Goal: Transaction & Acquisition: Purchase product/service

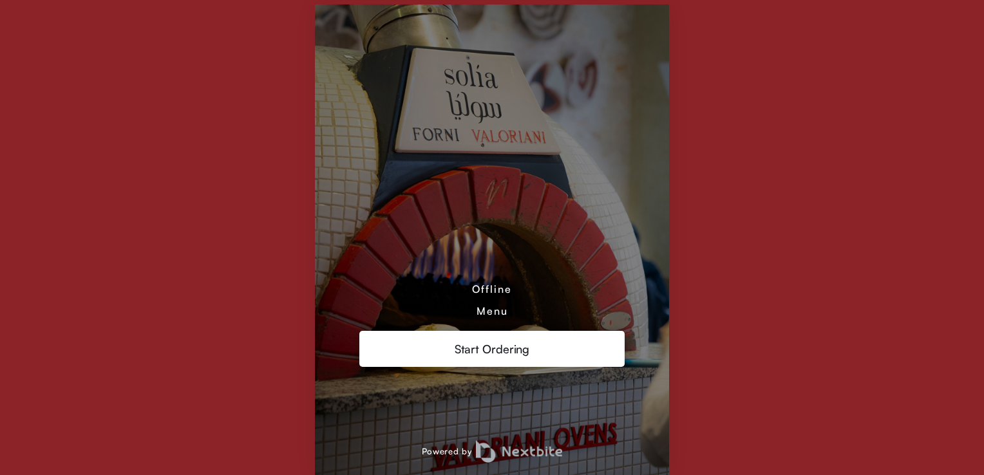
click at [500, 314] on div "Menu" at bounding box center [493, 311] width 32 height 13
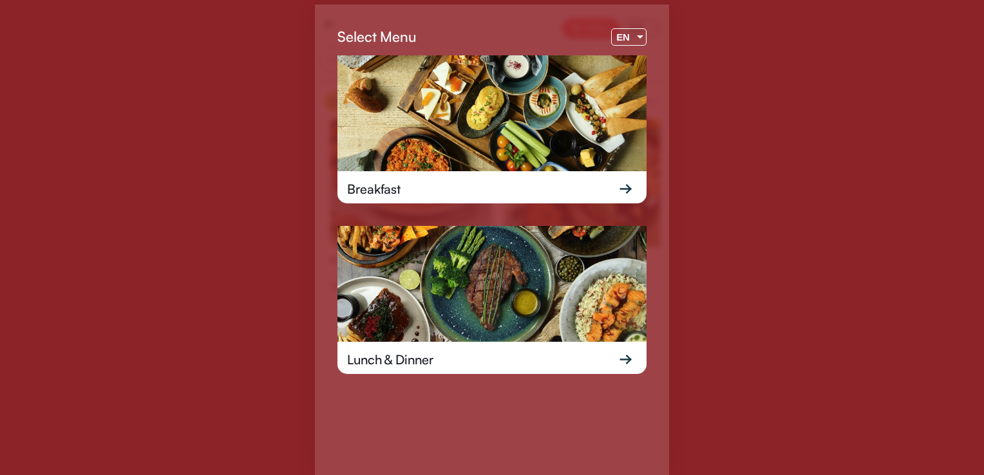
click at [600, 368] on div "Lunch & Dinner" at bounding box center [491, 359] width 309 height 35
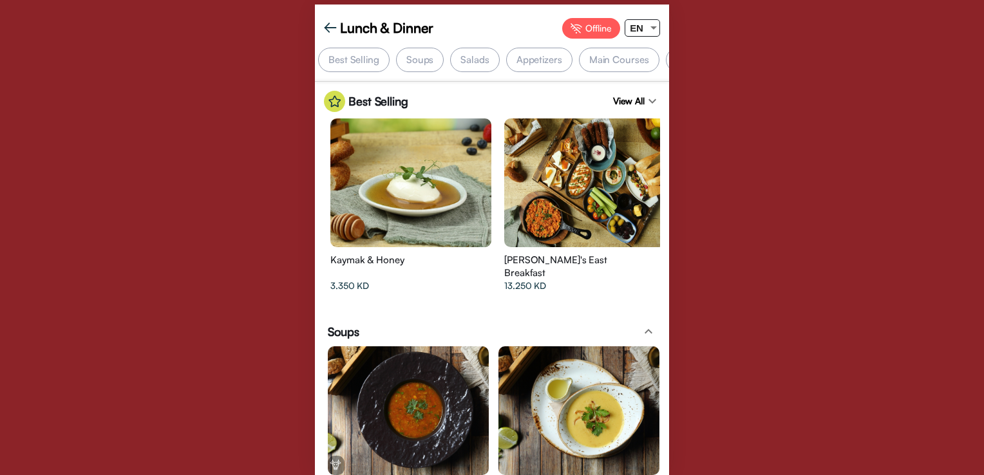
click at [551, 58] on div "Appetizers" at bounding box center [539, 60] width 66 height 24
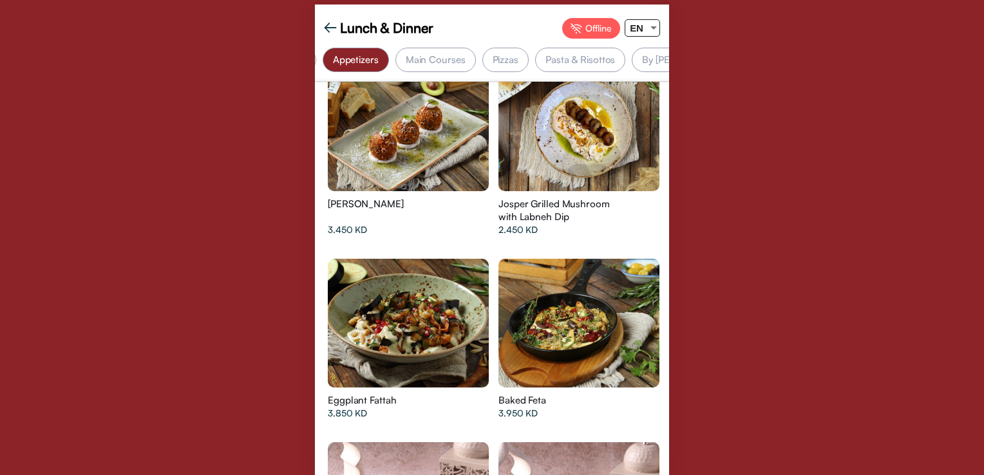
click at [435, 62] on div "Main Courses" at bounding box center [435, 60] width 80 height 24
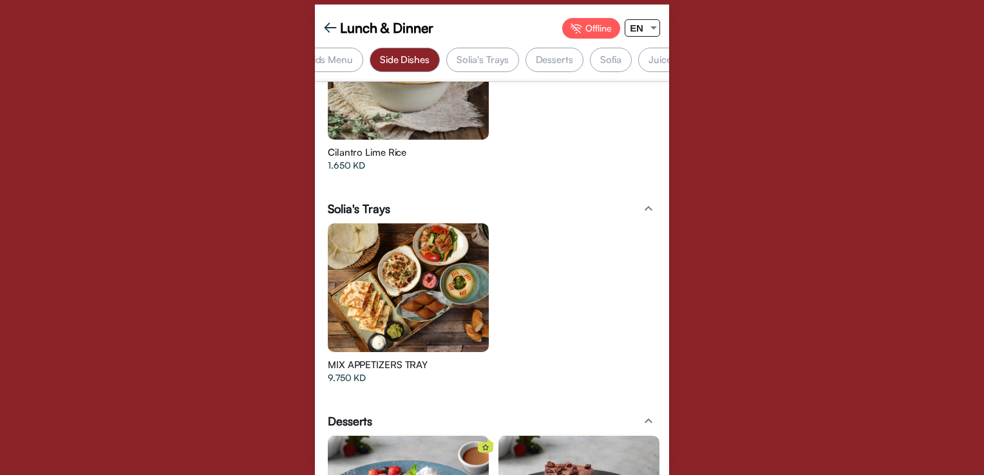
click at [444, 249] on div at bounding box center [408, 287] width 161 height 129
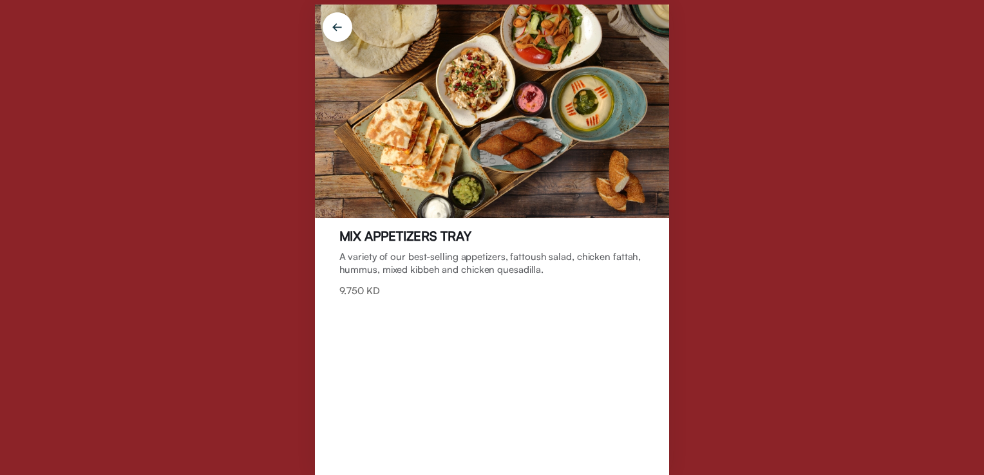
click at [447, 236] on div "MIX APPETIZERS TRAY" at bounding box center [405, 236] width 132 height 16
drag, startPoint x: 490, startPoint y: 229, endPoint x: 339, endPoint y: 232, distance: 150.7
click at [299, 243] on div "MIX APPETIZERS TRAY A variety of our best-selling appetizers, fattoush salad, c…" at bounding box center [492, 237] width 984 height 475
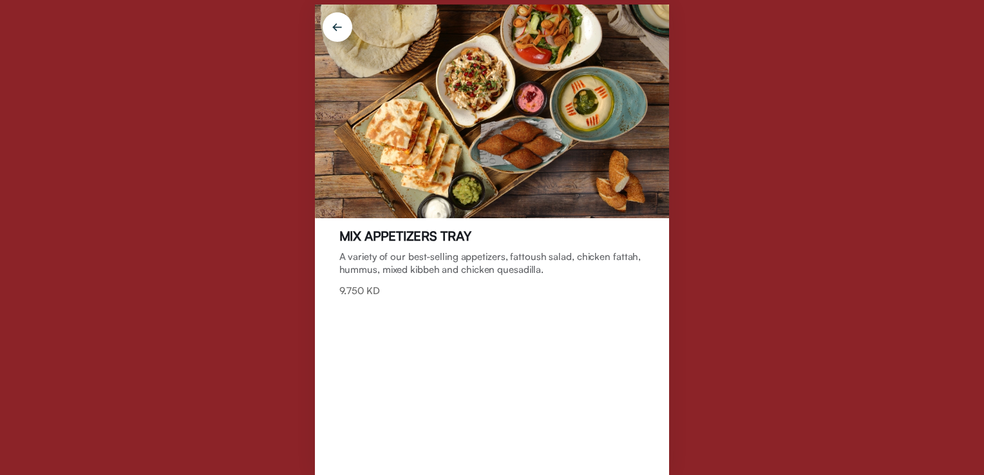
click at [345, 232] on div "MIX APPETIZERS TRAY" at bounding box center [405, 236] width 132 height 16
click at [346, 231] on div "MIX APPETIZERS TRAY" at bounding box center [405, 236] width 132 height 16
click at [346, 230] on div "MIX APPETIZERS TRAY" at bounding box center [405, 236] width 132 height 16
click at [378, 233] on div "MIX APPETIZERS TRAY" at bounding box center [405, 236] width 132 height 16
click at [377, 233] on div "MIX APPETIZERS TRAY" at bounding box center [405, 236] width 132 height 16
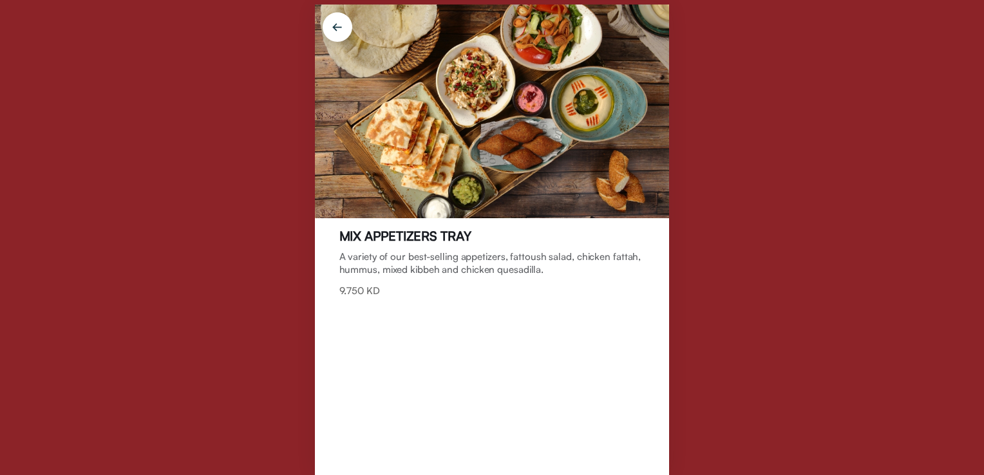
click at [377, 233] on div "MIX APPETIZERS TRAY" at bounding box center [405, 236] width 132 height 16
click at [377, 234] on div "MIX APPETIZERS TRAY" at bounding box center [405, 236] width 132 height 16
click at [261, 106] on div "MIX APPETIZERS TRAY A variety of our best-selling appetizers, fattoush salad, c…" at bounding box center [492, 237] width 984 height 475
click at [341, 22] on img at bounding box center [337, 29] width 45 height 45
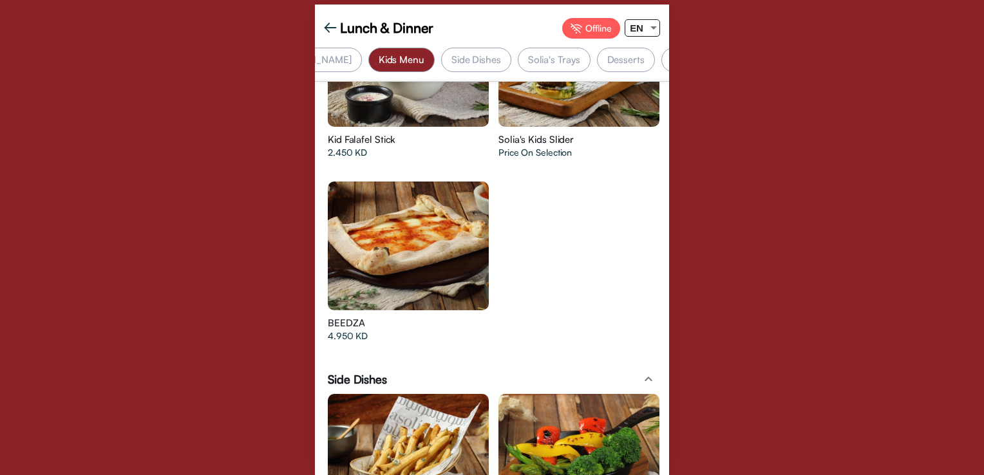
scroll to position [0, 563]
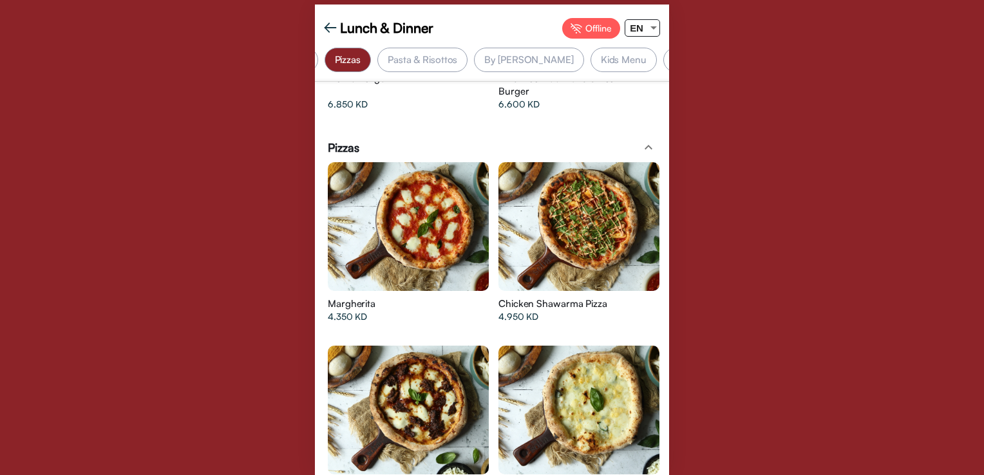
click at [605, 234] on div at bounding box center [578, 226] width 161 height 129
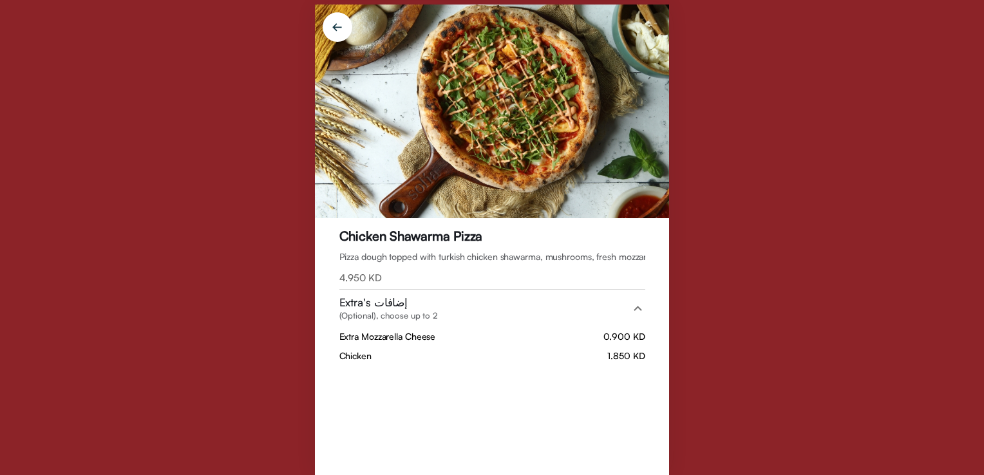
click at [422, 238] on div "Chicken Shawarma Pizza" at bounding box center [411, 236] width 144 height 16
click at [903, 292] on div "Chicken Shawarma Pizza Pizza dough topped with turkish chicken shawarma, mushro…" at bounding box center [492, 237] width 984 height 475
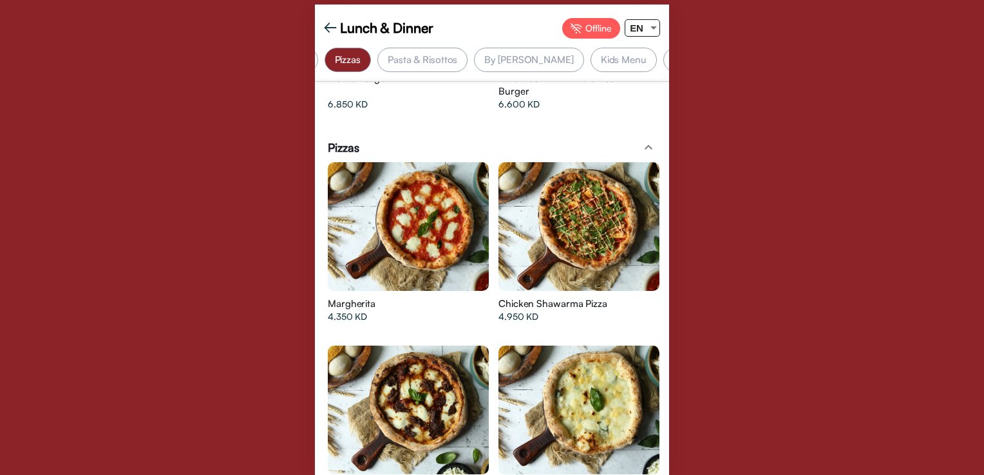
click at [883, 238] on div "Lunch & Dinner Offline EN Best Selling Soups Salads Appetizers Main Courses Piz…" at bounding box center [492, 237] width 984 height 475
click at [945, 218] on div "Lunch & Dinner Offline EN Best Selling Soups Salads Appetizers Main Courses Piz…" at bounding box center [492, 237] width 984 height 475
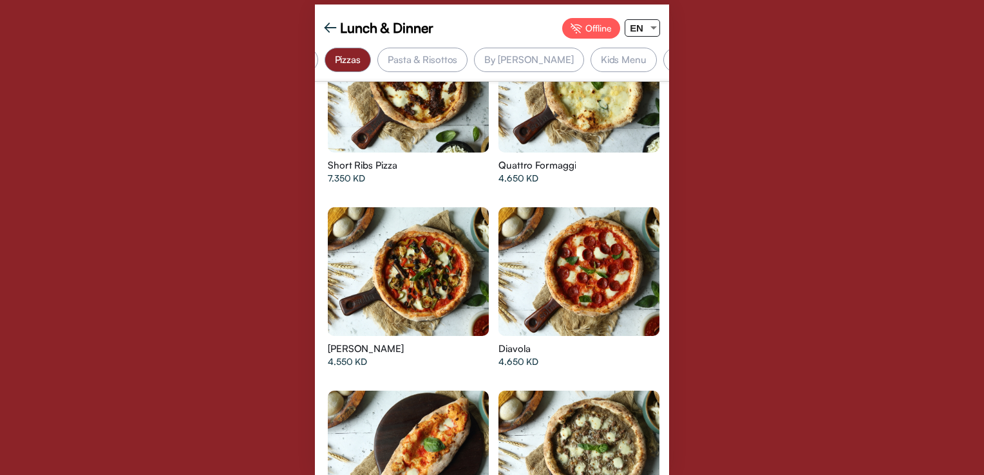
click at [875, 361] on div "Lunch & Dinner Offline EN Best Selling Soups Salads Appetizers Main Courses Piz…" at bounding box center [492, 237] width 984 height 475
click at [925, 305] on div "Lunch & Dinner Offline EN Best Selling Soups Salads Appetizers Main Courses Piz…" at bounding box center [492, 237] width 984 height 475
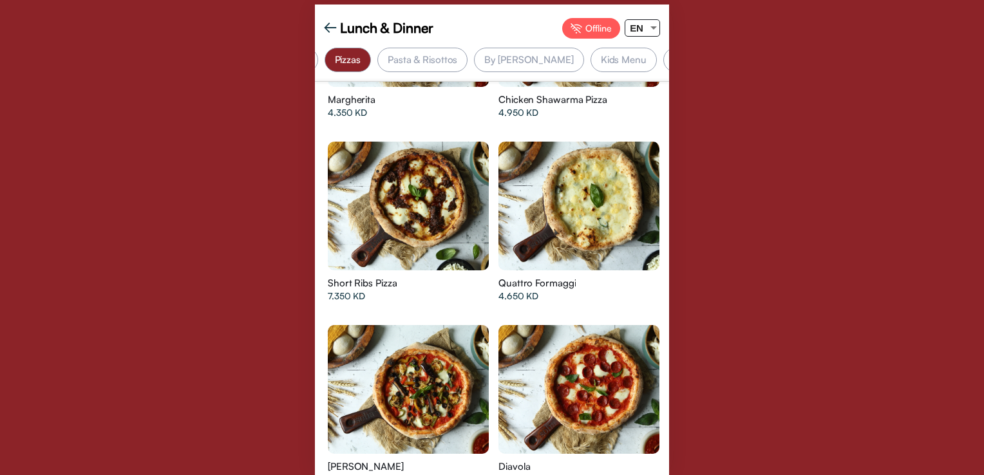
scroll to position [0, 341]
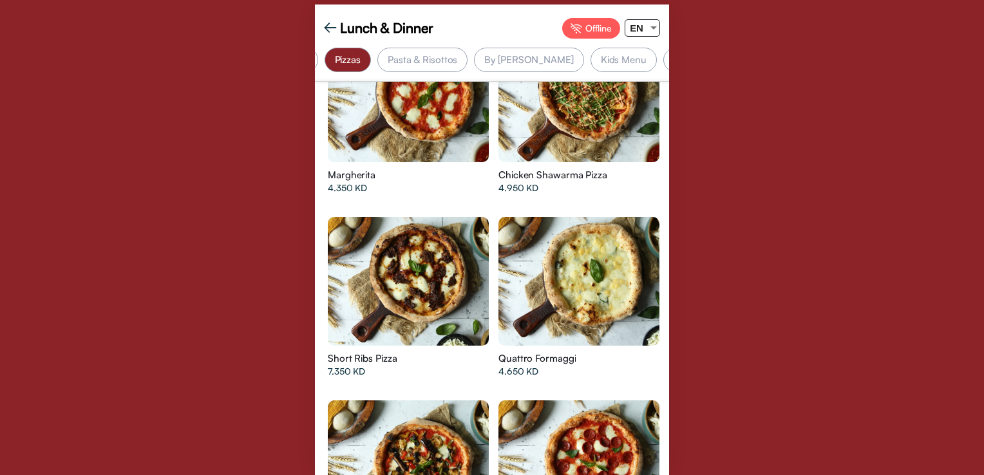
click at [497, 58] on div "By [PERSON_NAME]" at bounding box center [528, 60] width 109 height 24
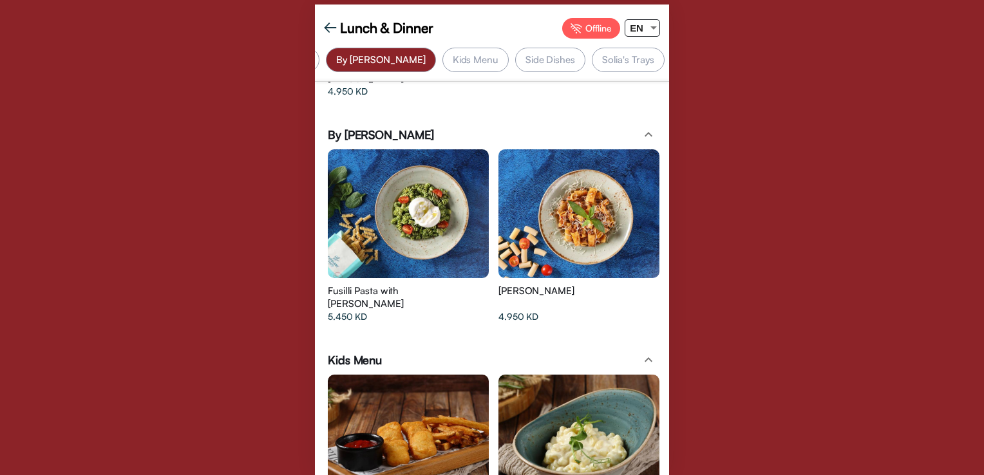
click at [592, 61] on div "Solia's Trays" at bounding box center [628, 60] width 73 height 24
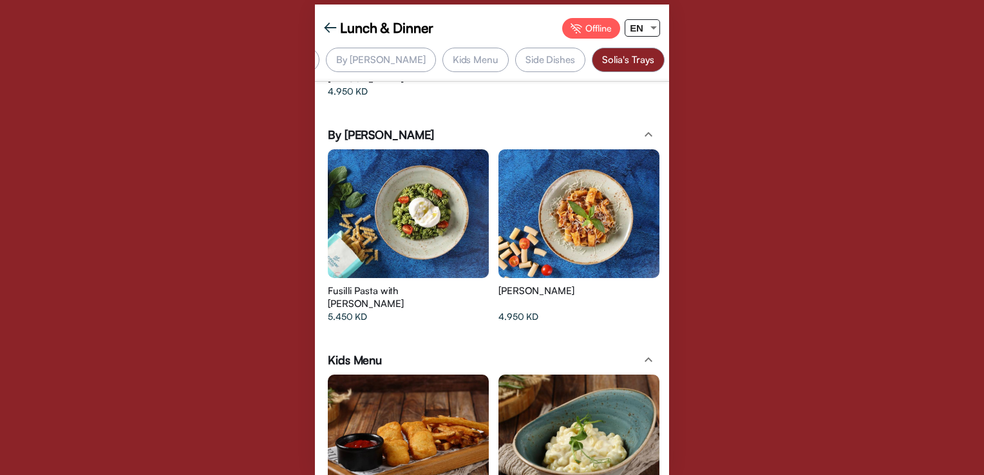
scroll to position [0, 711]
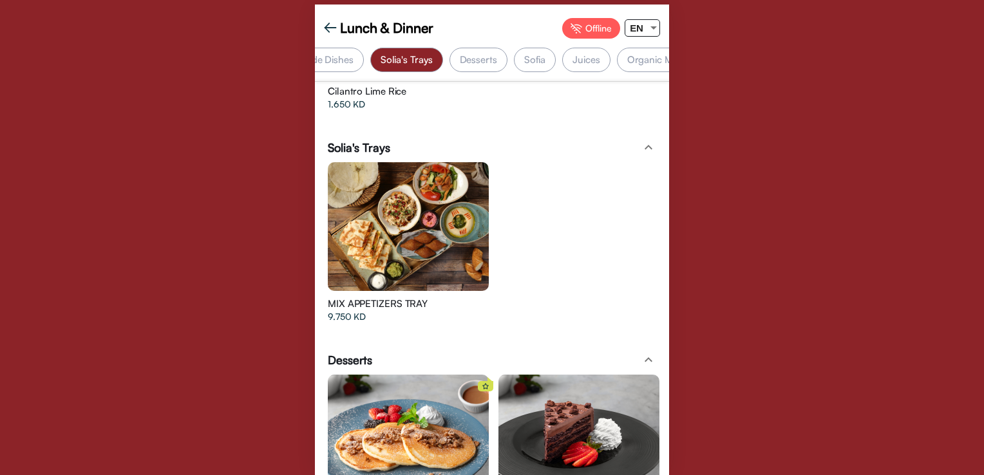
click at [449, 53] on div "Desserts" at bounding box center [478, 60] width 58 height 24
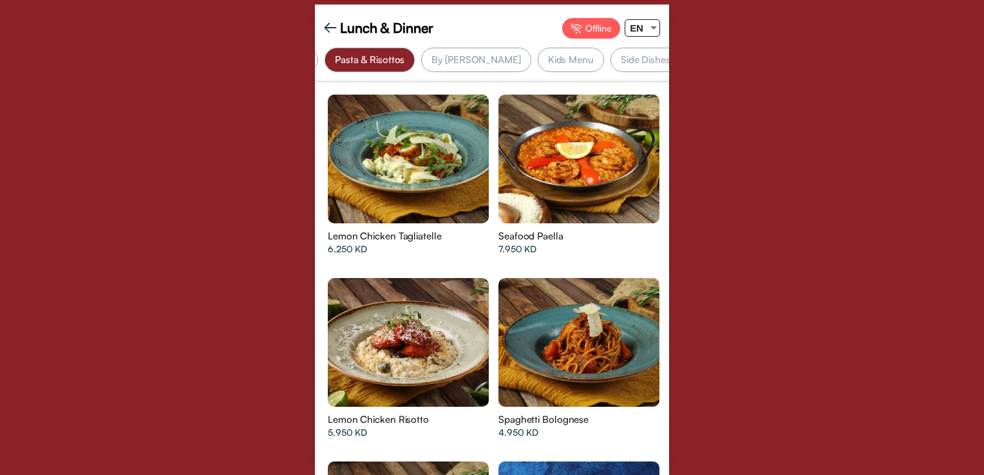
scroll to position [0, 394]
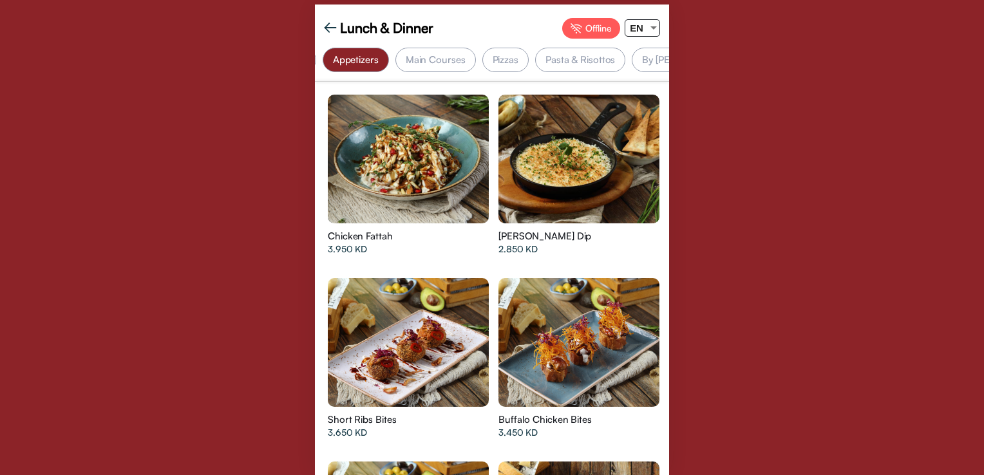
click at [590, 197] on div at bounding box center [578, 159] width 161 height 129
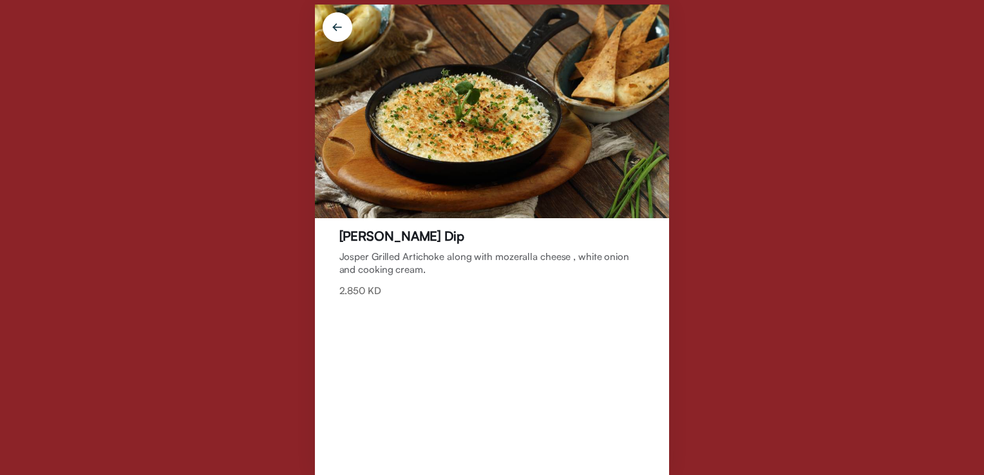
click at [435, 245] on div "[PERSON_NAME] Dip Josper Grilled Artichoke along with mozeralla cheese , white …" at bounding box center [492, 262] width 306 height 68
drag, startPoint x: 466, startPoint y: 235, endPoint x: 406, endPoint y: 231, distance: 60.1
click at [405, 232] on div "[PERSON_NAME] Dip Josper Grilled Artichoke along with mozeralla cheese , white …" at bounding box center [492, 262] width 306 height 68
click at [345, 30] on img at bounding box center [337, 29] width 45 height 45
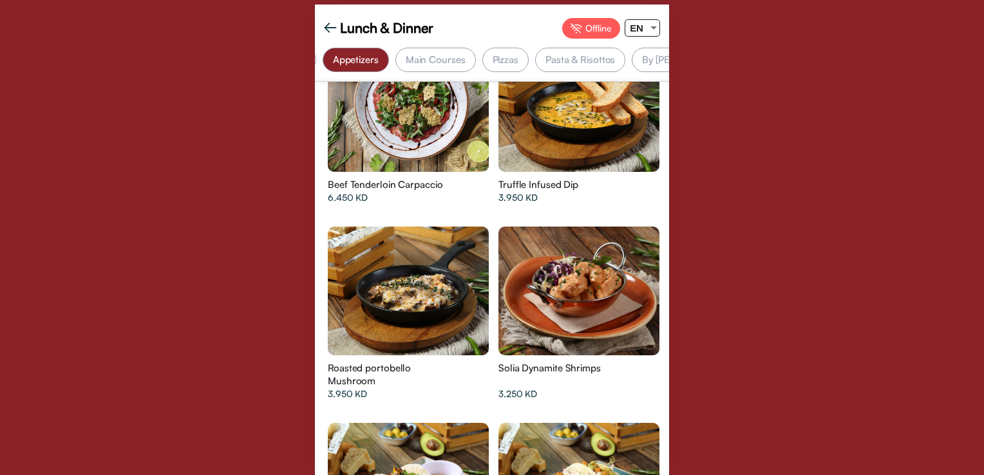
scroll to position [0, 184]
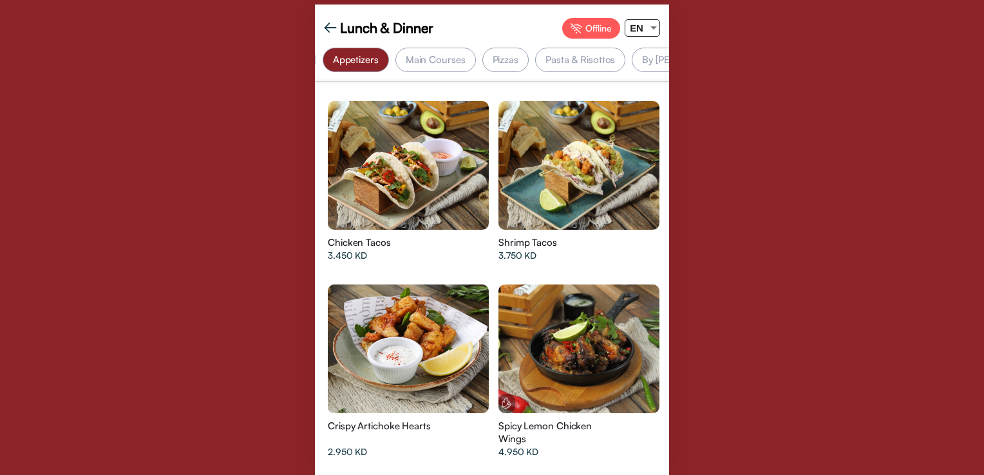
click at [572, 63] on div "Pasta & Risottos" at bounding box center [580, 60] width 90 height 24
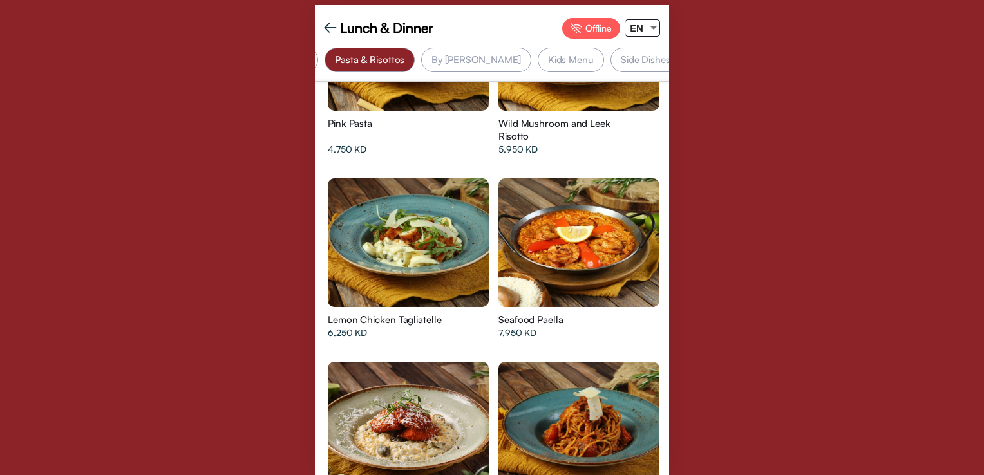
click at [586, 212] on div at bounding box center [578, 242] width 161 height 129
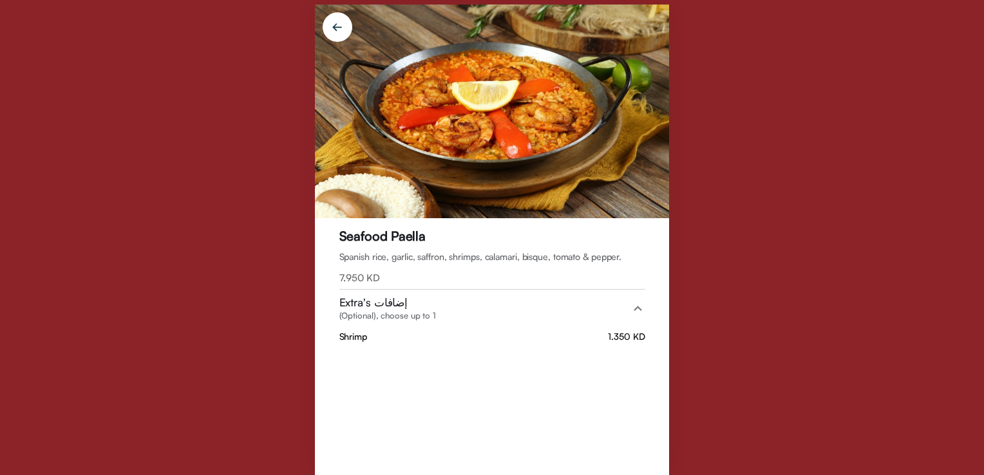
click at [920, 205] on div "Seafood Paella Spanish rice, garlic, saffron, shrimps, calamari, bisque, tomato…" at bounding box center [492, 237] width 984 height 475
click at [335, 27] on img at bounding box center [337, 29] width 45 height 45
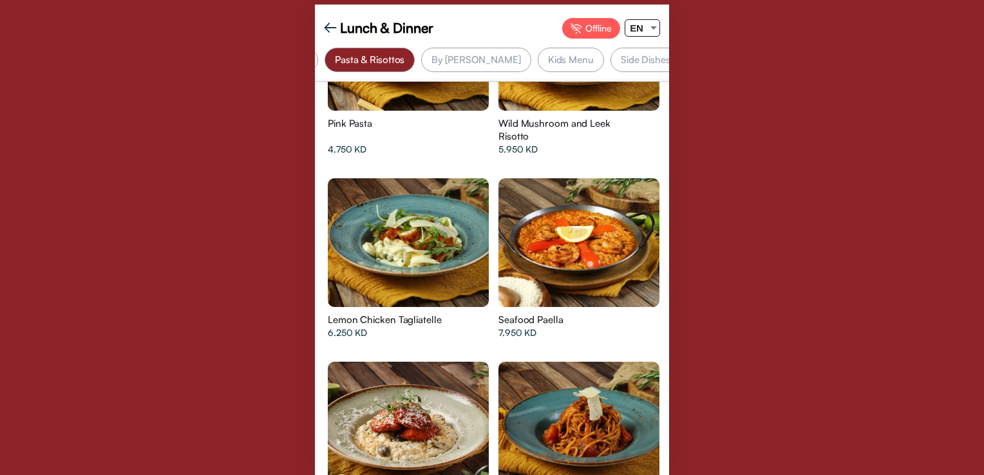
click at [819, 277] on div "Lunch & Dinner Offline EN Best Selling Soups Salads Appetizers Main Courses Piz…" at bounding box center [492, 237] width 984 height 475
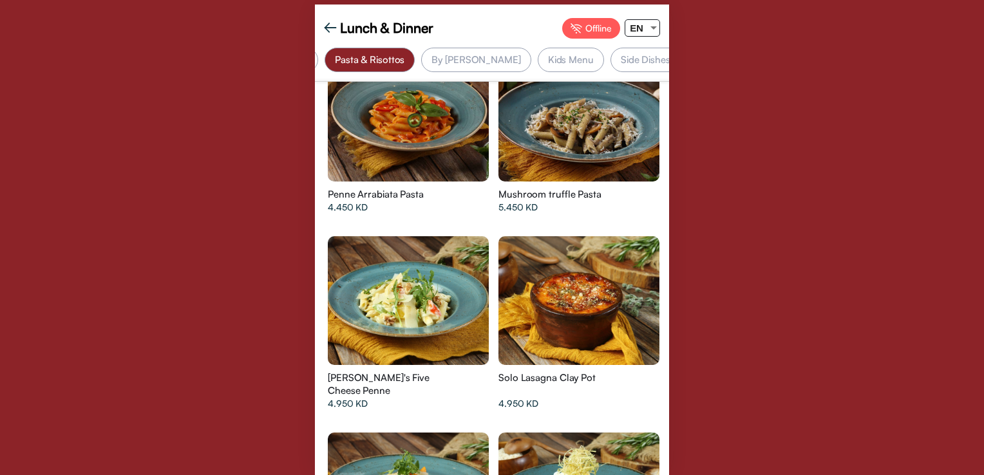
click at [812, 218] on div "Lunch & Dinner Offline EN Best Selling Soups Salads Appetizers Main Courses Piz…" at bounding box center [492, 237] width 984 height 475
click at [355, 61] on div "Pasta & Risottos" at bounding box center [370, 60] width 90 height 24
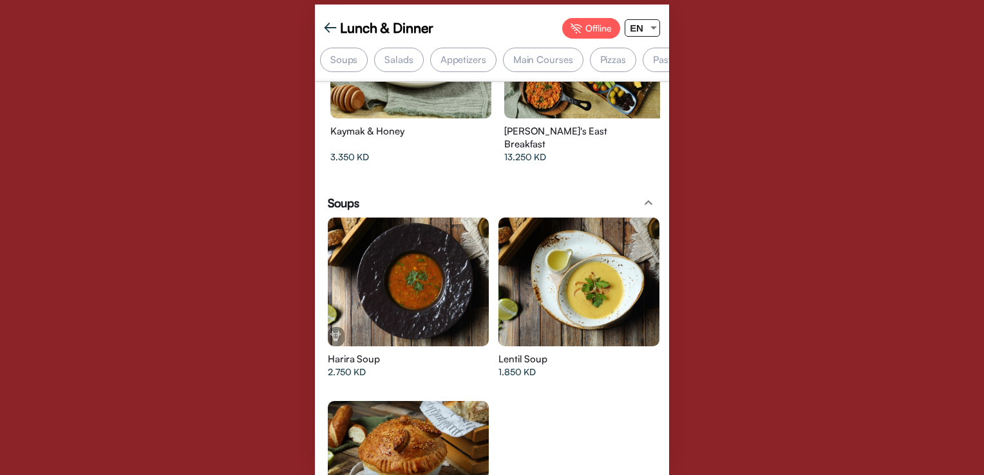
click at [330, 28] on img at bounding box center [330, 27] width 13 height 13
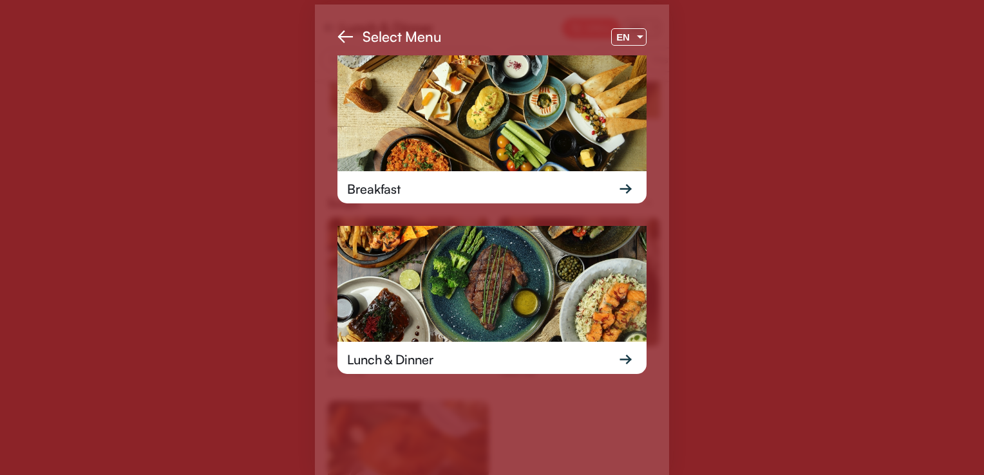
click at [511, 177] on div "Breakfast" at bounding box center [491, 188] width 309 height 35
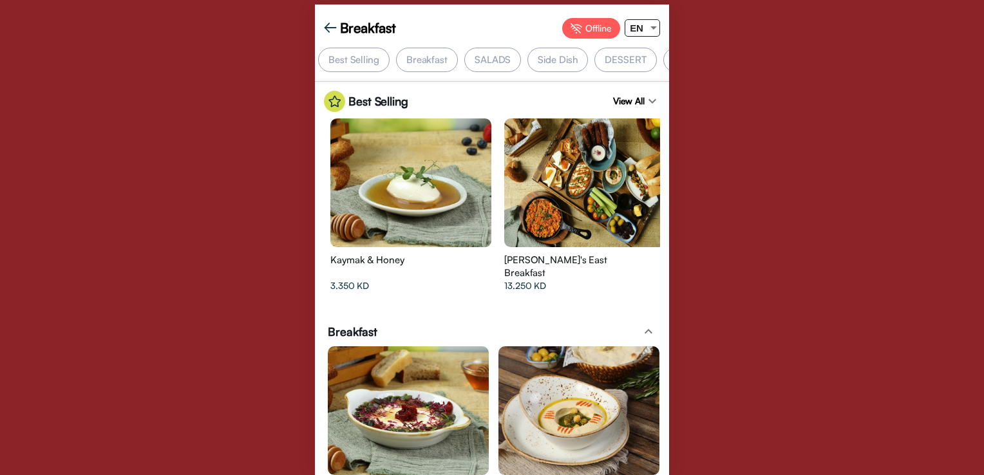
click at [420, 46] on app-top-buttons "Breakfast Offline EN" at bounding box center [492, 28] width 354 height 39
click at [426, 58] on div "Breakfast" at bounding box center [427, 60] width 62 height 24
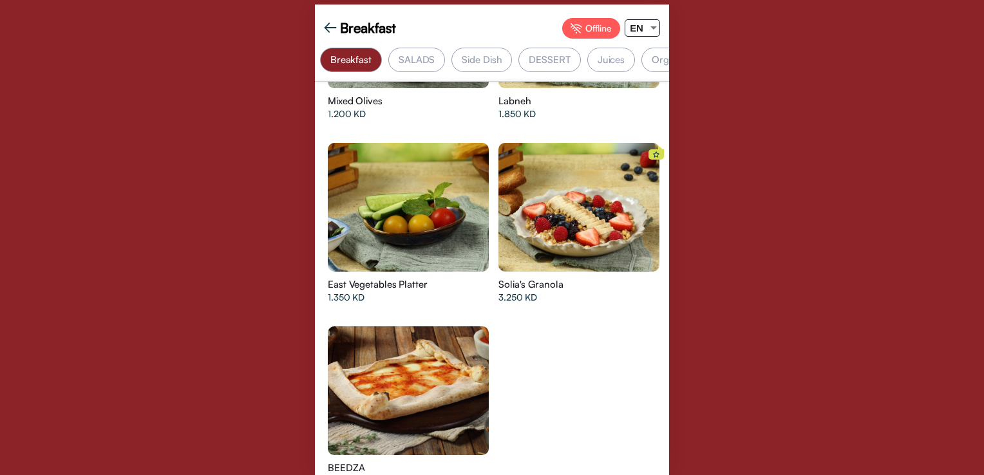
click at [589, 194] on div at bounding box center [578, 207] width 161 height 129
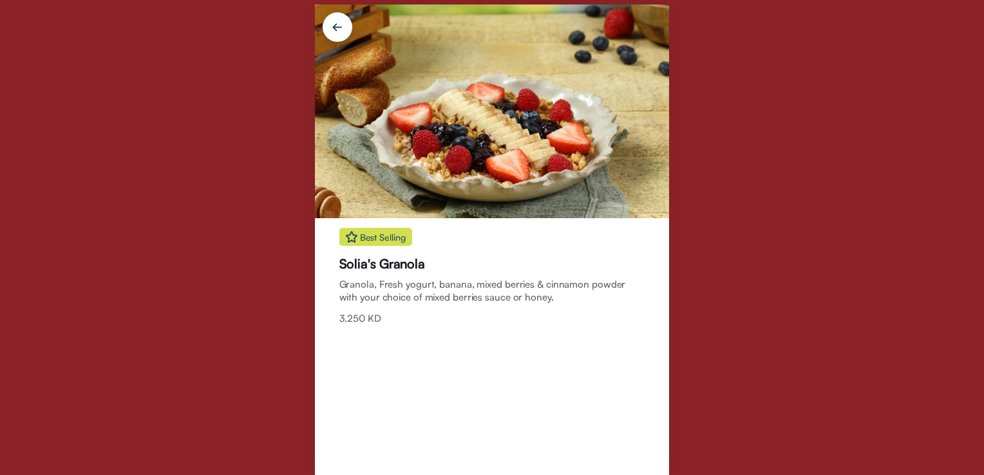
click at [339, 26] on img at bounding box center [337, 29] width 45 height 45
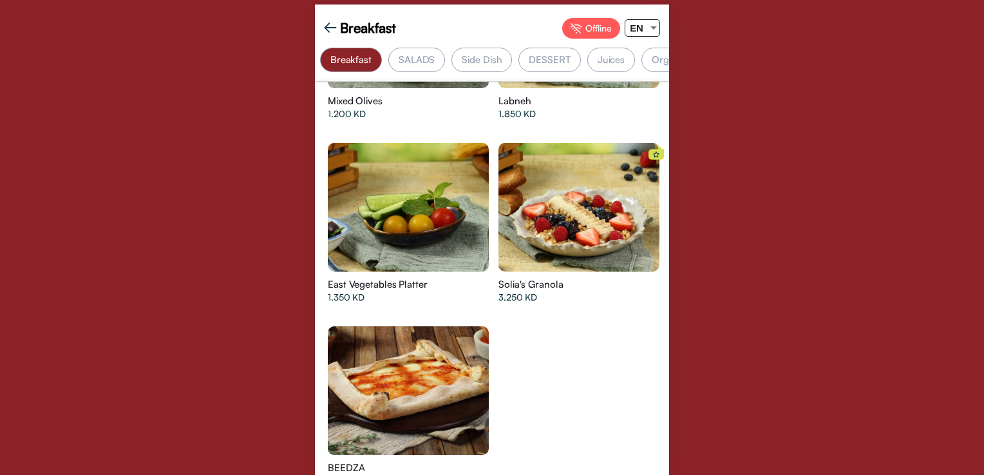
click at [325, 26] on img at bounding box center [330, 27] width 13 height 13
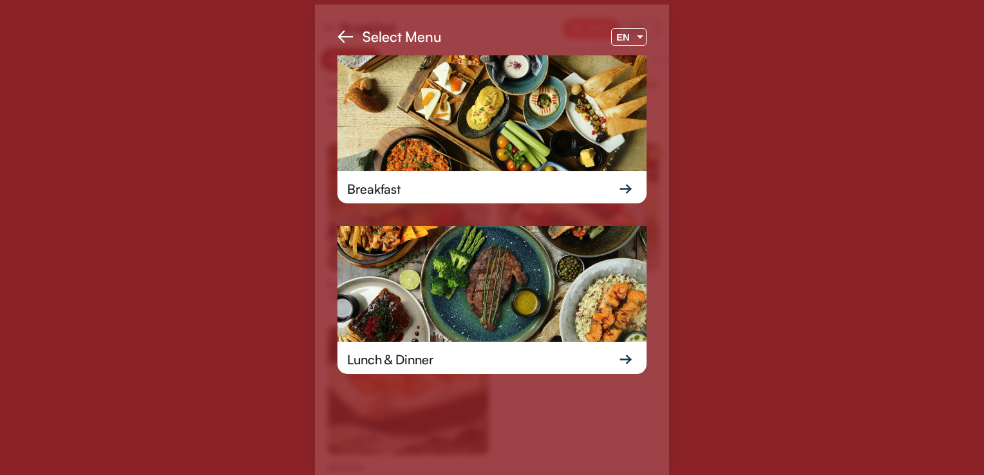
click at [404, 352] on div "Lunch & Dinner" at bounding box center [390, 359] width 86 height 19
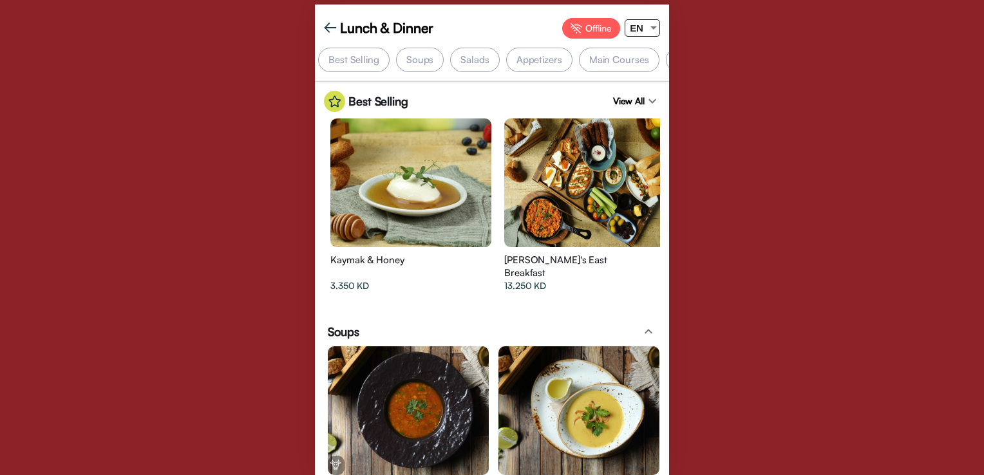
scroll to position [64, 0]
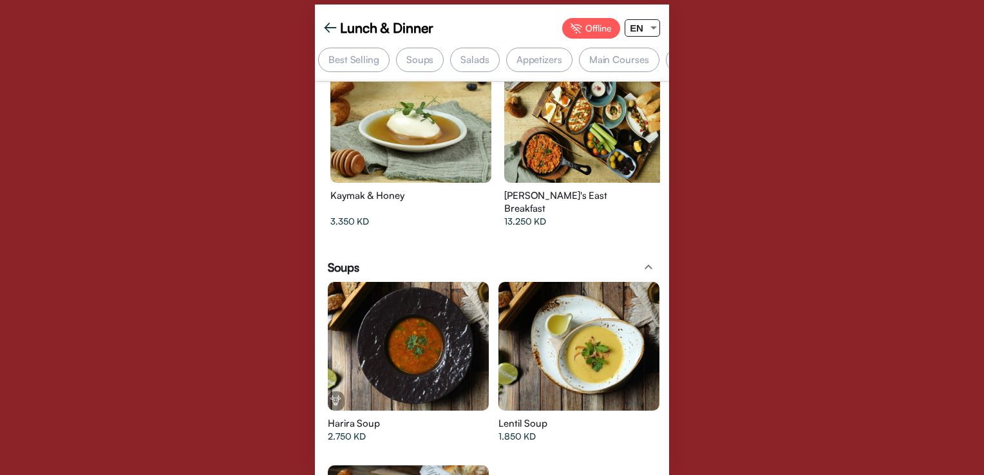
click at [482, 62] on div "Salads" at bounding box center [474, 60] width 49 height 24
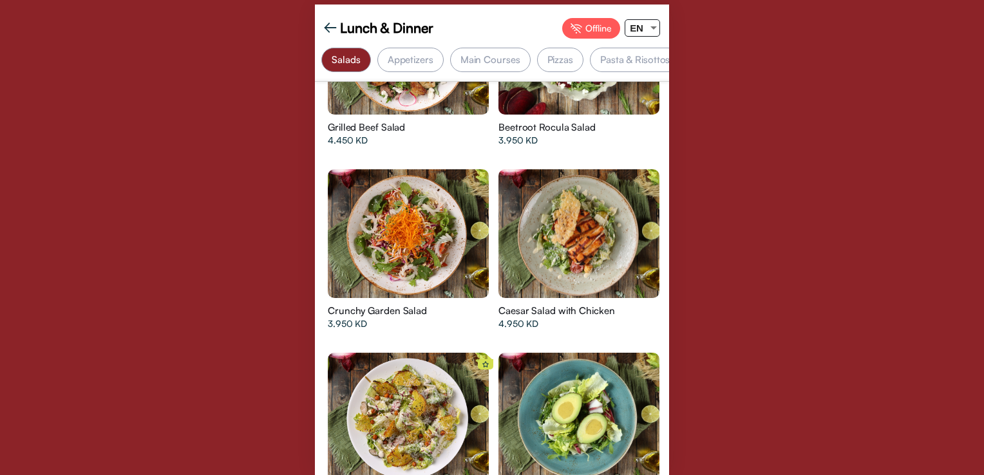
scroll to position [988, 0]
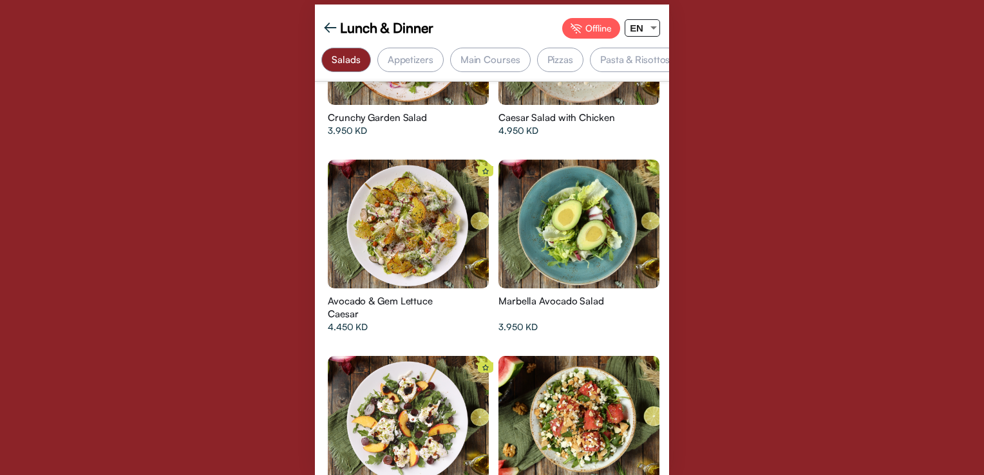
click at [607, 53] on div "Pasta & Risottos" at bounding box center [635, 60] width 90 height 24
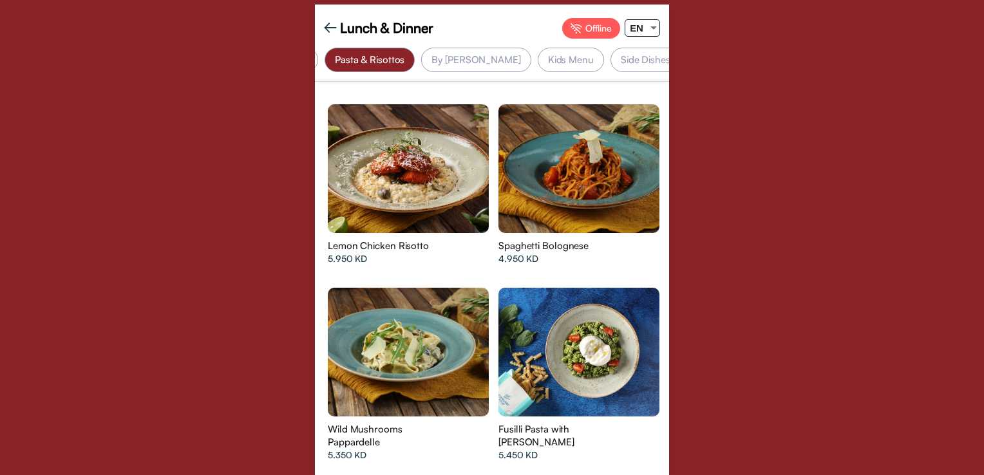
click at [422, 316] on div at bounding box center [408, 352] width 161 height 129
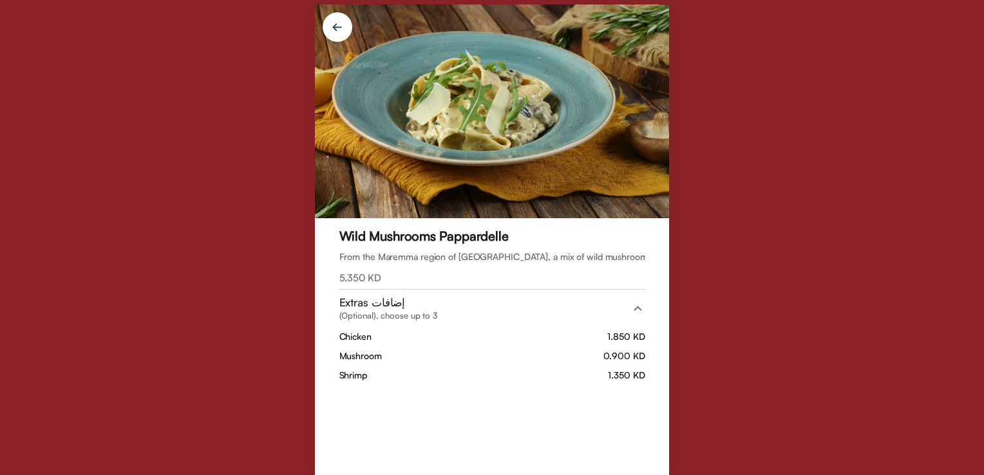
click at [334, 27] on img at bounding box center [337, 29] width 45 height 45
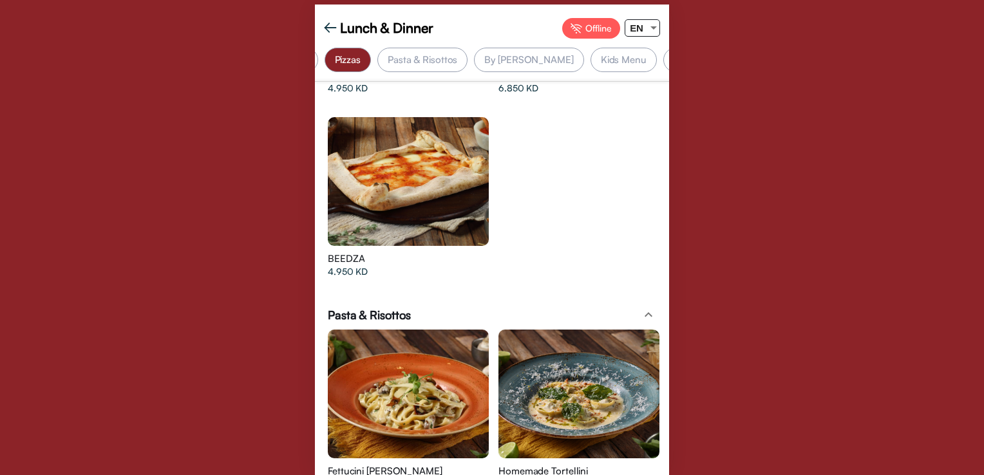
click at [429, 367] on div at bounding box center [408, 394] width 161 height 129
